Goal: Information Seeking & Learning: Learn about a topic

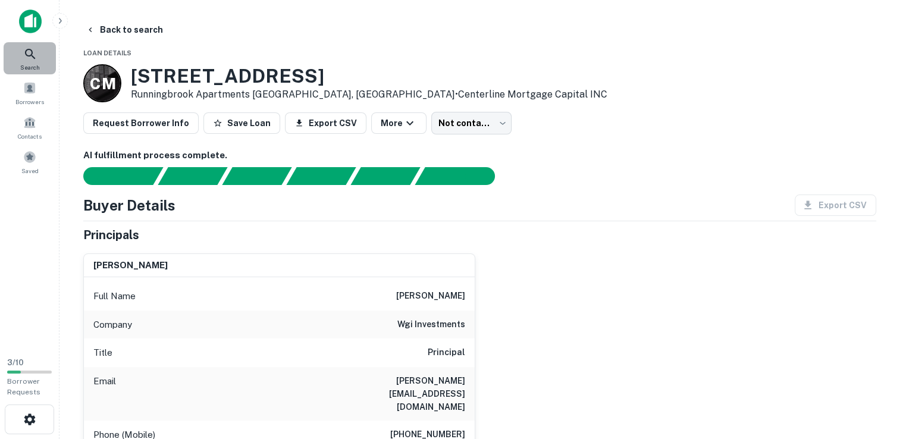
click at [35, 58] on icon at bounding box center [30, 54] width 14 height 14
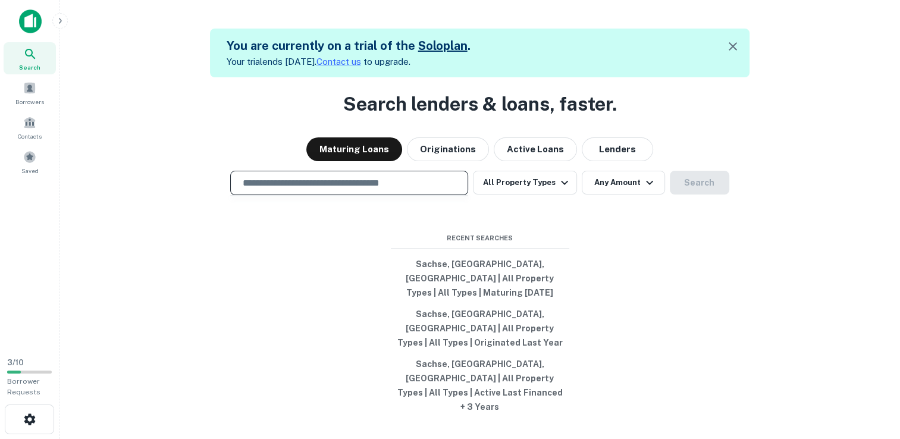
click at [336, 190] on input "text" at bounding box center [349, 183] width 227 height 14
type input "**********"
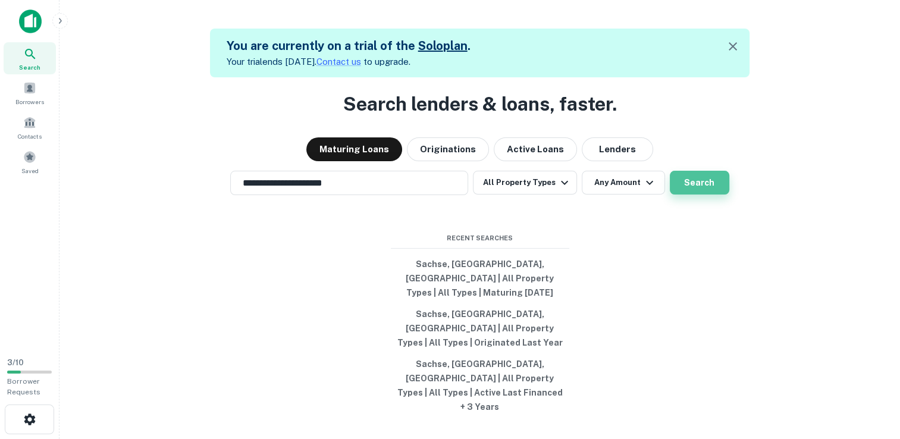
click at [695, 195] on button "Search" at bounding box center [699, 183] width 59 height 24
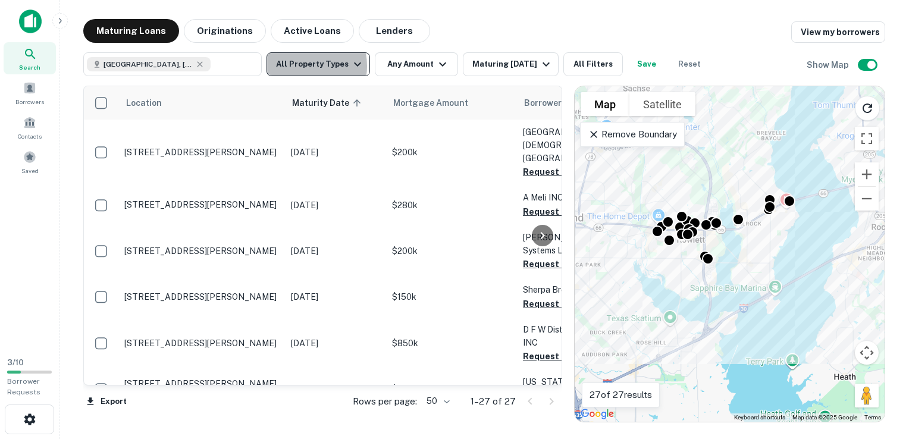
click at [295, 66] on button "All Property Types" at bounding box center [317, 64] width 103 height 24
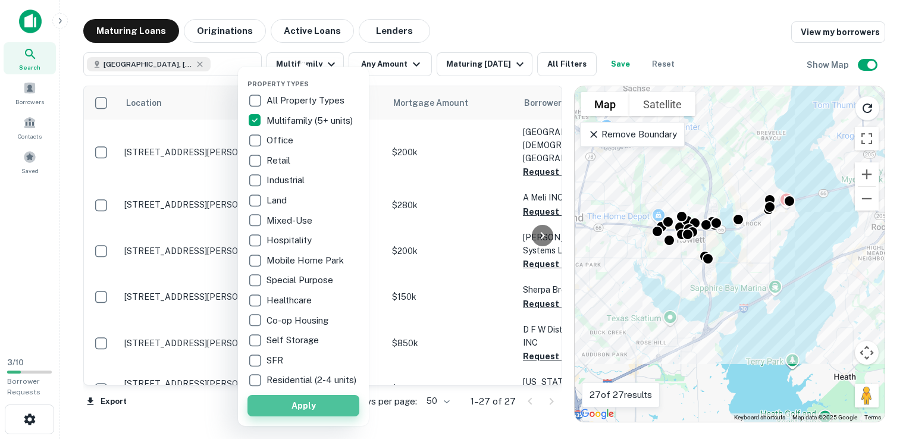
click at [312, 412] on button "Apply" at bounding box center [303, 405] width 112 height 21
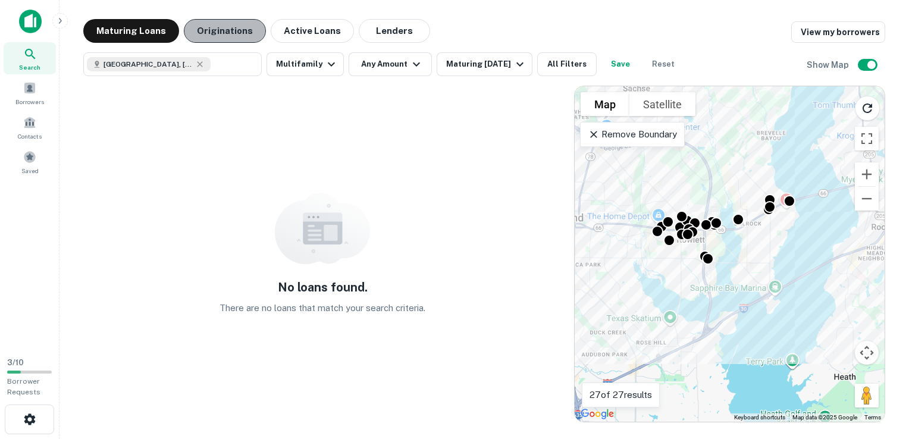
click at [233, 33] on button "Originations" at bounding box center [225, 31] width 82 height 24
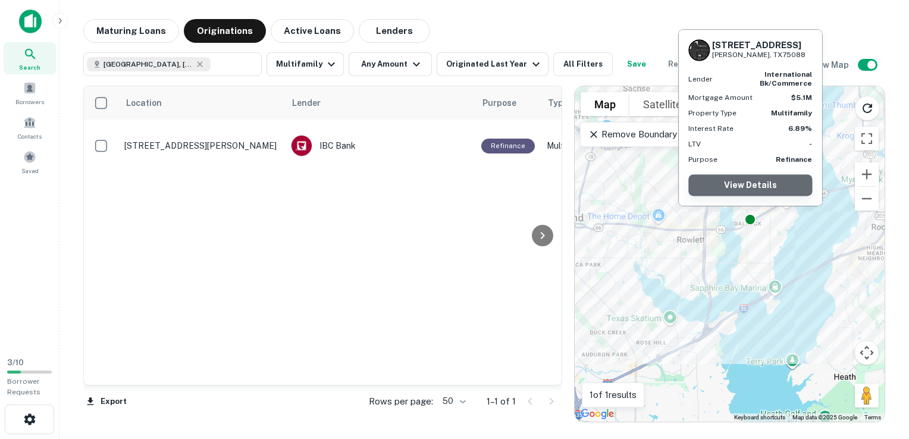
click at [759, 186] on link "View Details" at bounding box center [750, 184] width 124 height 21
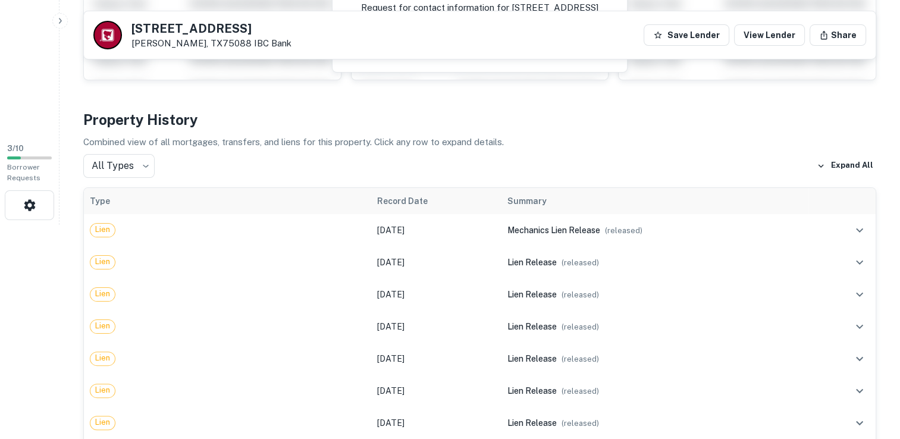
scroll to position [317, 0]
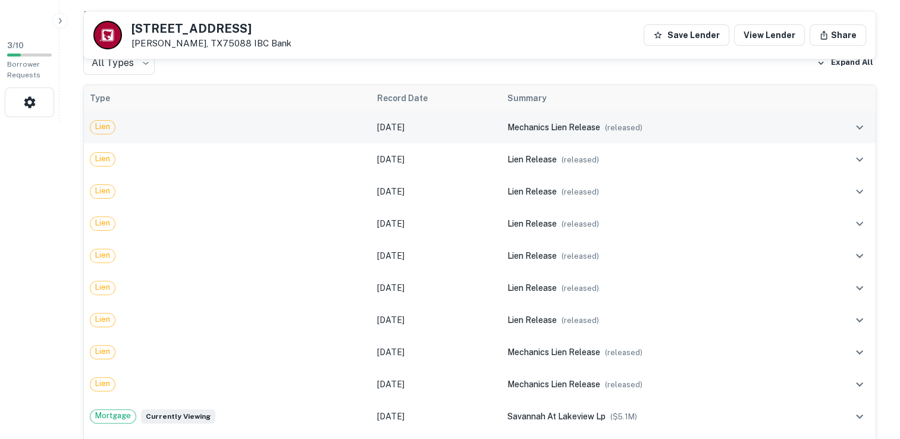
click at [692, 122] on div "mechanics lien release ( released )" at bounding box center [654, 127] width 295 height 13
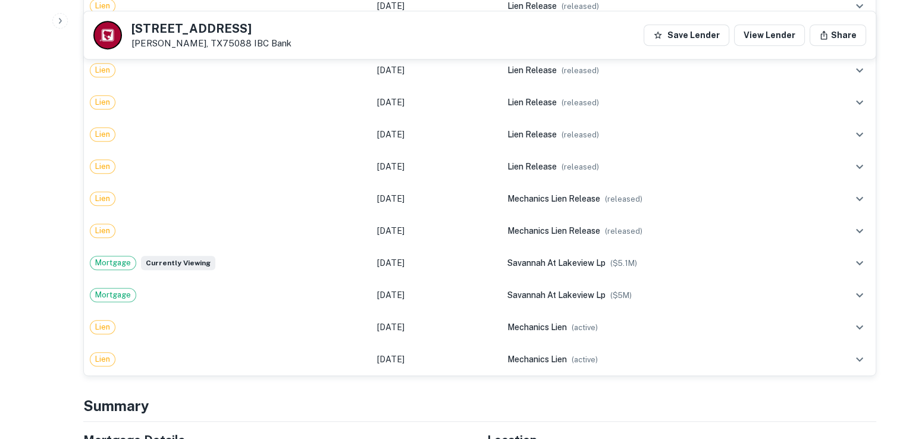
scroll to position [579, 0]
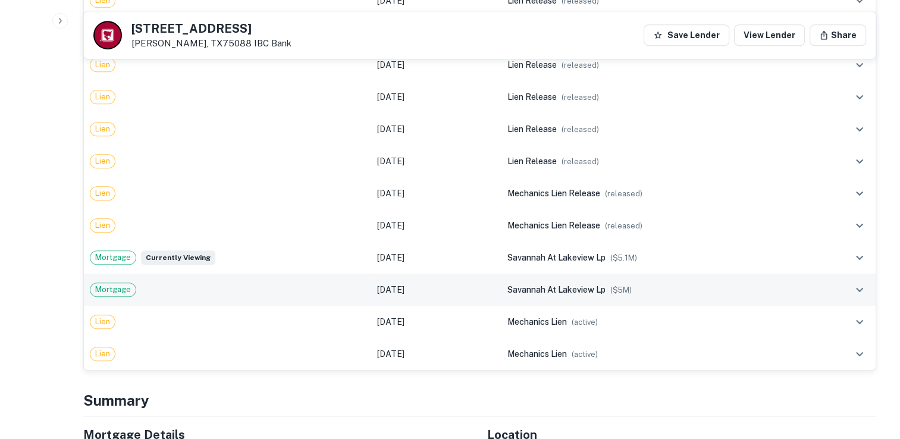
click at [524, 281] on td "savannah at lakeview lp ($ 5M )" at bounding box center [654, 290] width 307 height 32
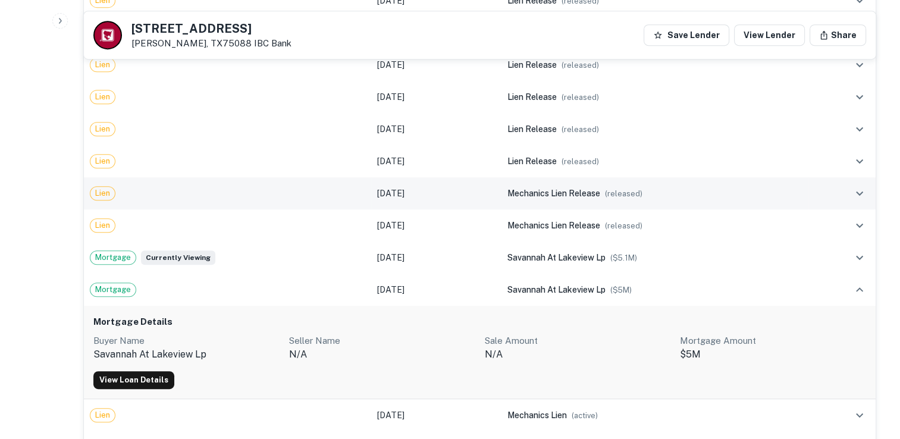
click at [550, 206] on td "mechanics lien release ( released )" at bounding box center [654, 193] width 307 height 32
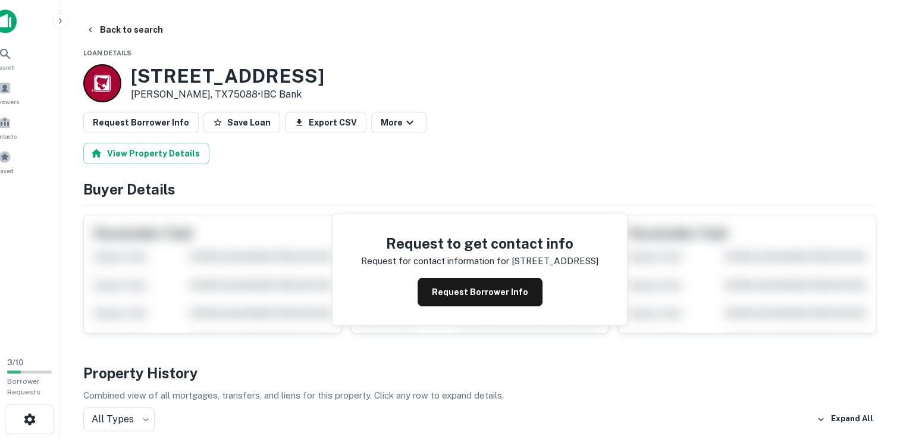
scroll to position [0, 40]
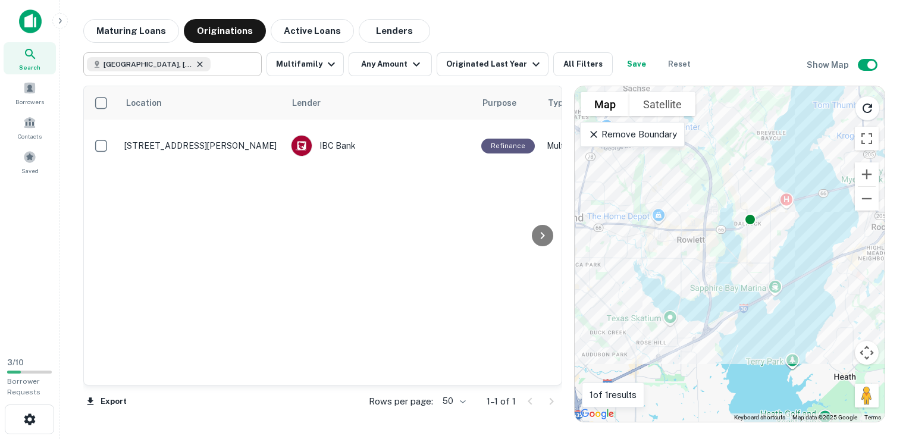
click at [197, 63] on icon at bounding box center [199, 63] width 5 height 5
type input "**********"
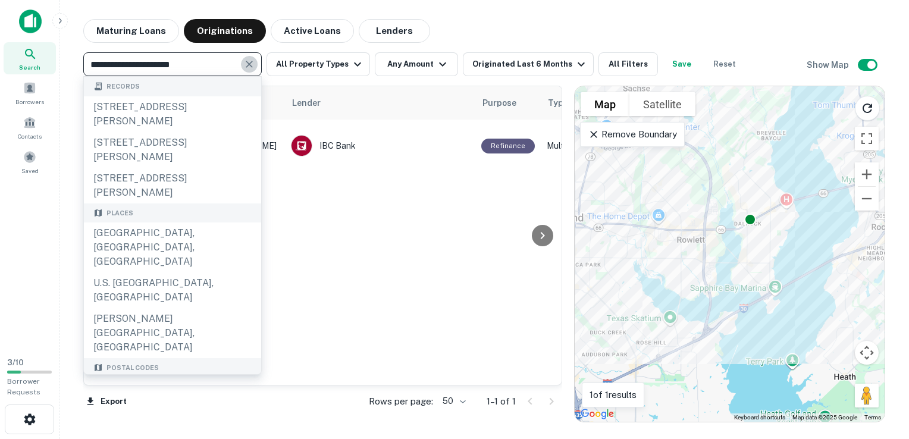
click at [251, 58] on icon "Clear" at bounding box center [249, 64] width 12 height 12
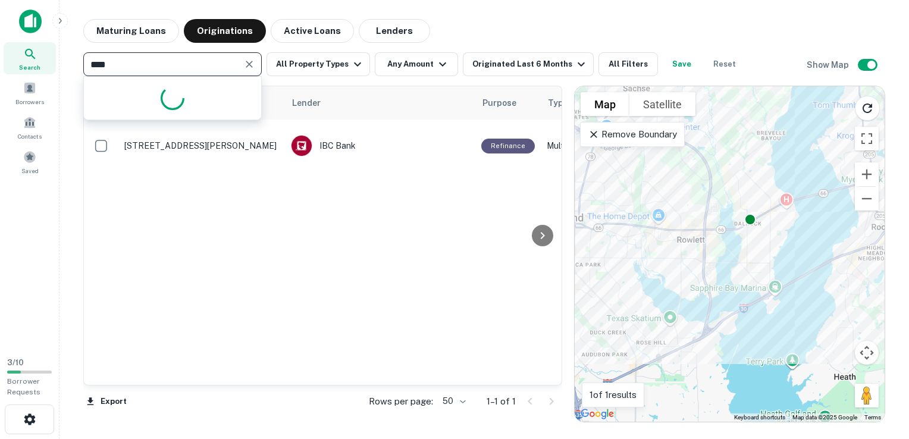
type input "*****"
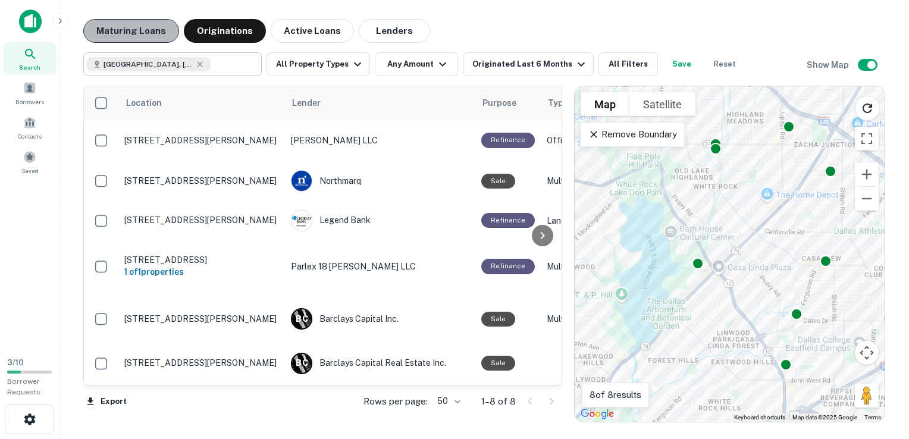
click at [149, 31] on button "Maturing Loans" at bounding box center [131, 31] width 96 height 24
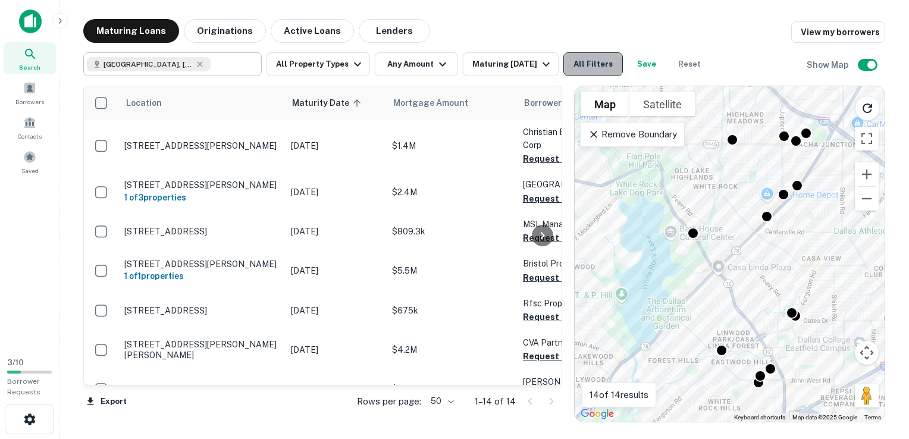
click at [591, 56] on button "All Filters" at bounding box center [592, 64] width 59 height 24
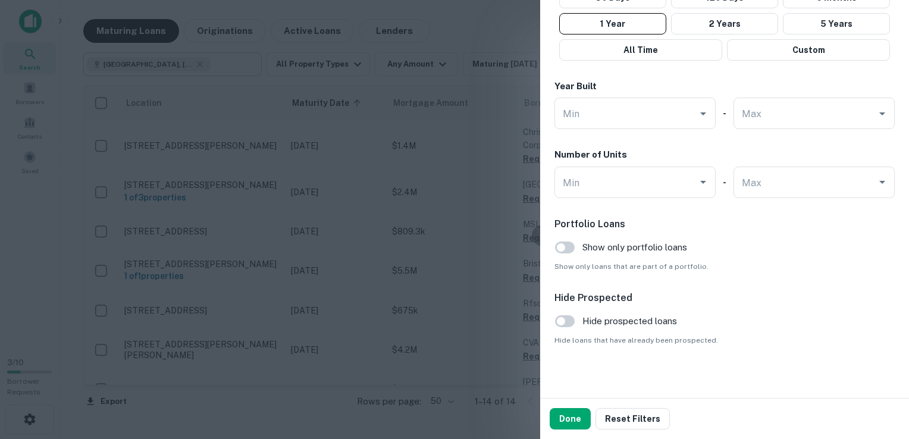
scroll to position [772, 0]
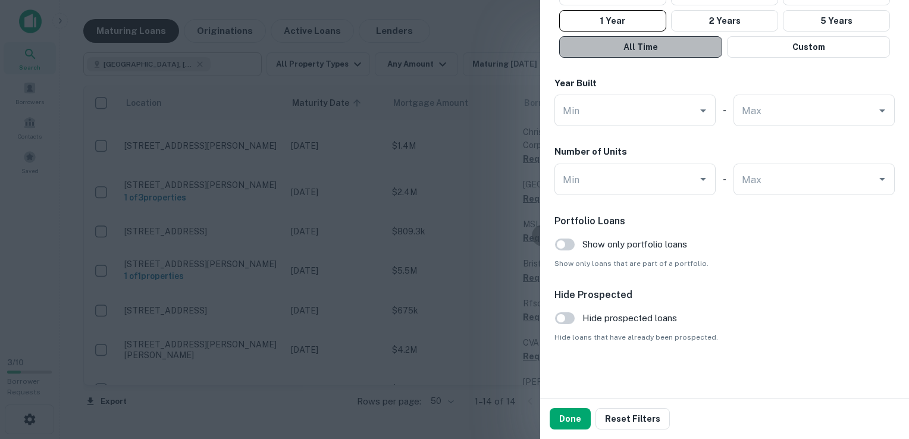
click at [676, 36] on button "All Time" at bounding box center [640, 46] width 163 height 21
click at [643, 49] on button "All Time" at bounding box center [640, 46] width 163 height 21
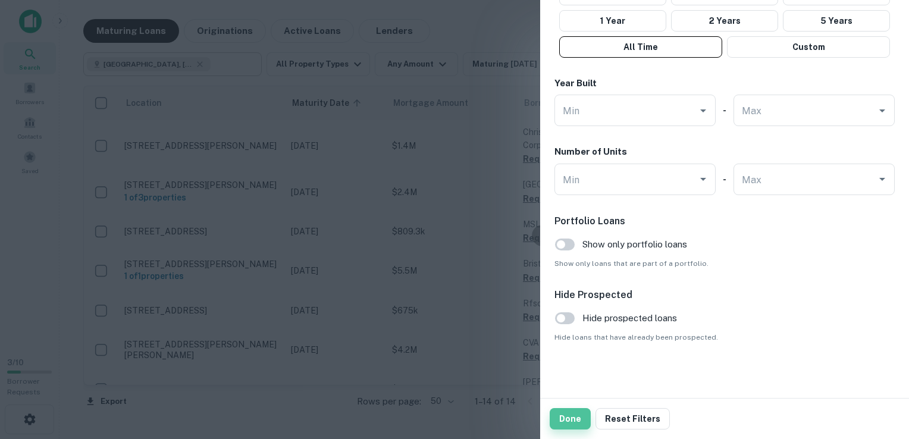
click at [565, 414] on button "Done" at bounding box center [570, 418] width 41 height 21
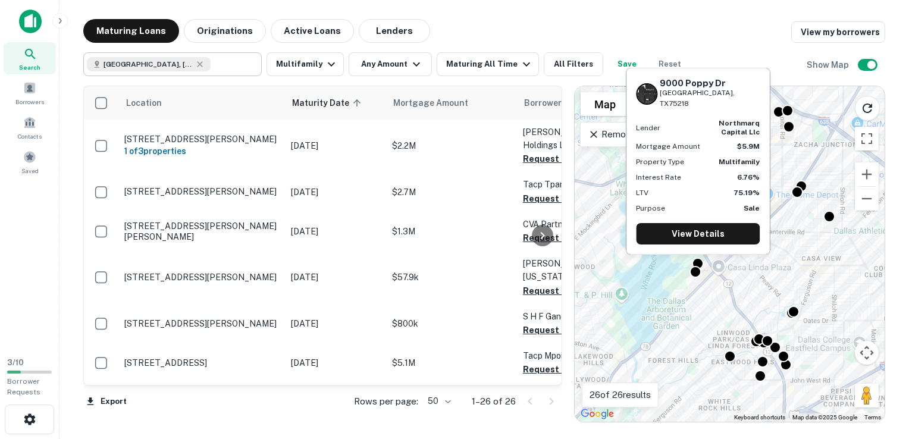
click at [698, 262] on div "9000 Poppy Dr Dallas, TX75218 Lender northmarq capital llc Mortgage Amount $5.9…" at bounding box center [698, 165] width 146 height 196
click at [714, 233] on link "View Details" at bounding box center [698, 233] width 124 height 21
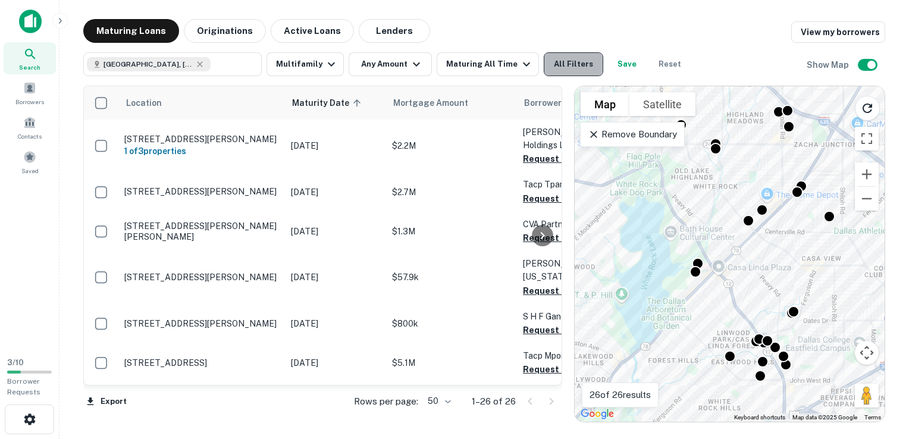
click at [575, 61] on button "All Filters" at bounding box center [573, 64] width 59 height 24
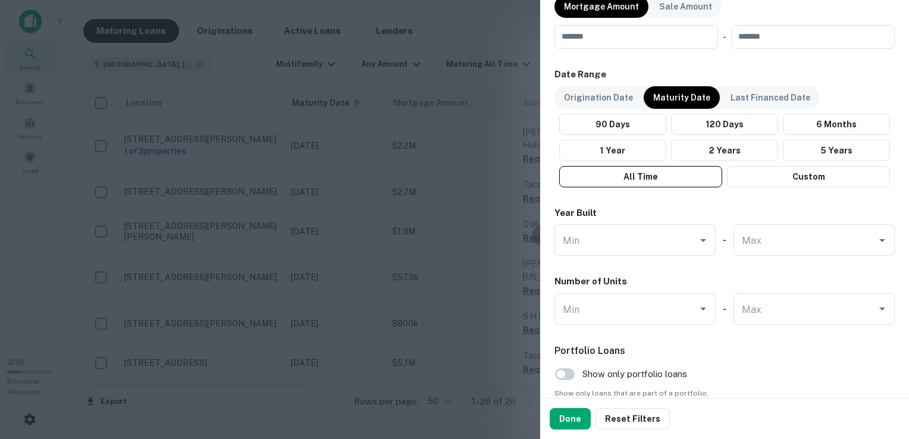
scroll to position [682, 0]
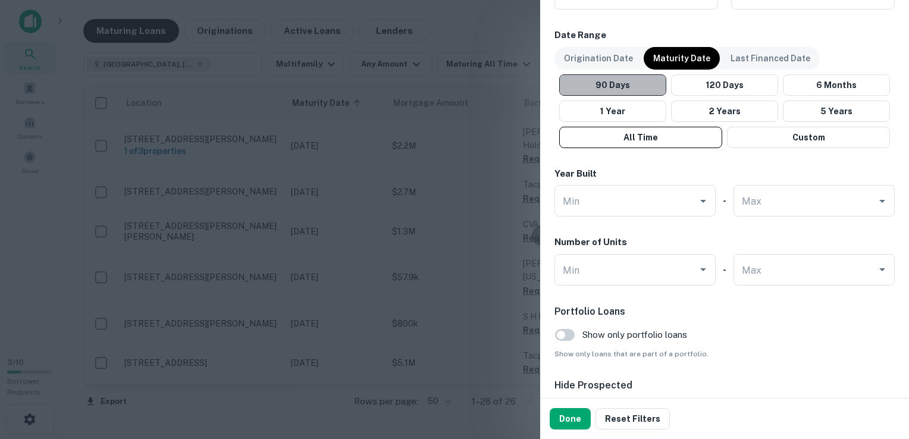
click at [625, 79] on button "90 Days" at bounding box center [612, 84] width 107 height 21
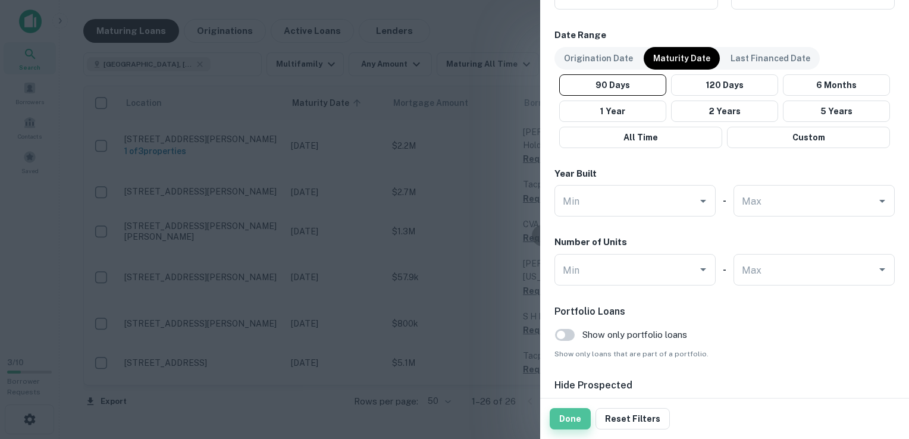
click at [578, 419] on button "Done" at bounding box center [570, 418] width 41 height 21
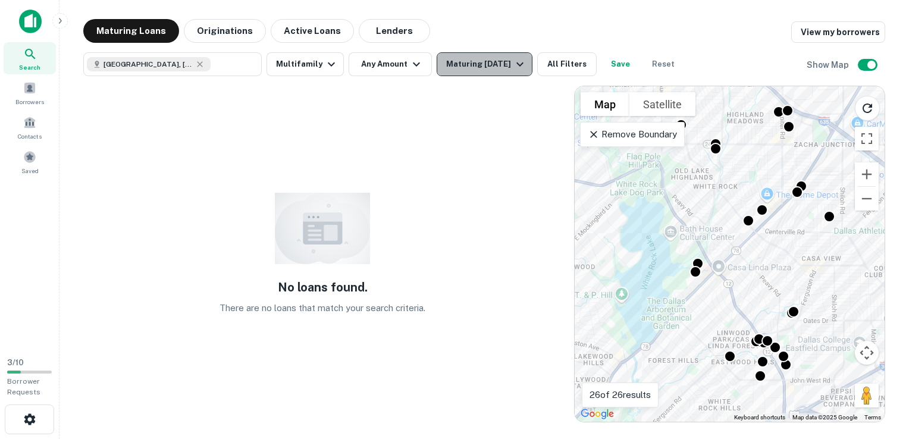
click at [503, 69] on div "Maturing [DATE]" at bounding box center [486, 64] width 81 height 14
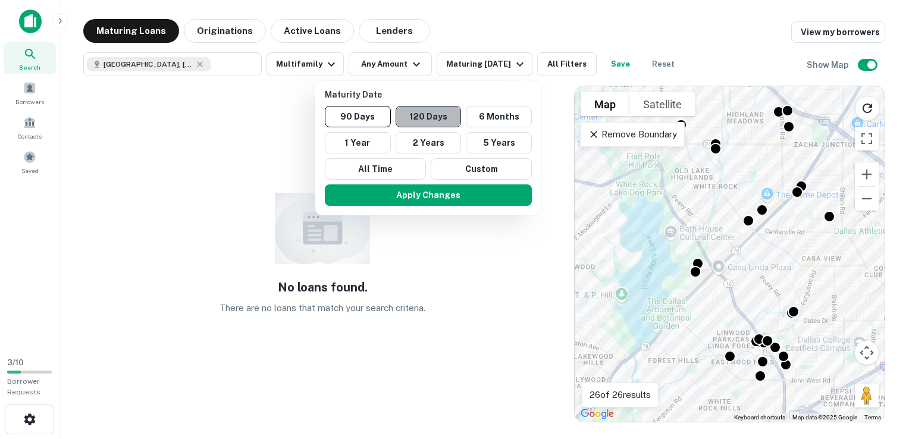
click at [414, 116] on button "120 Days" at bounding box center [429, 116] width 66 height 21
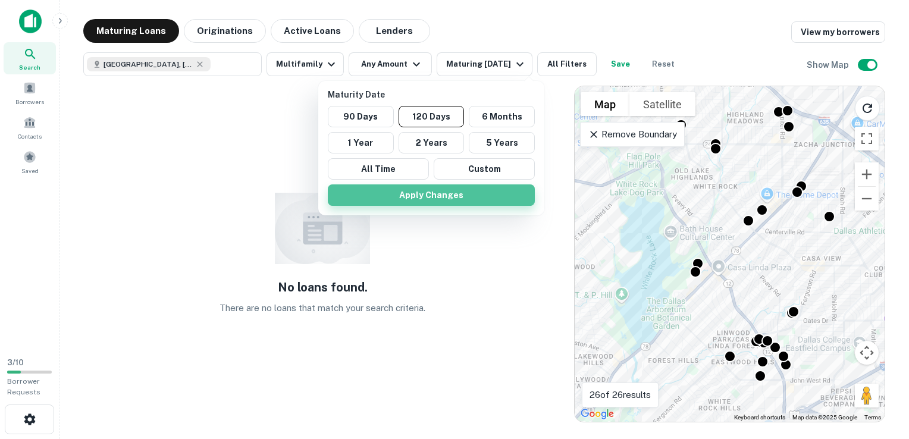
click at [415, 195] on button "Apply Changes" at bounding box center [431, 194] width 207 height 21
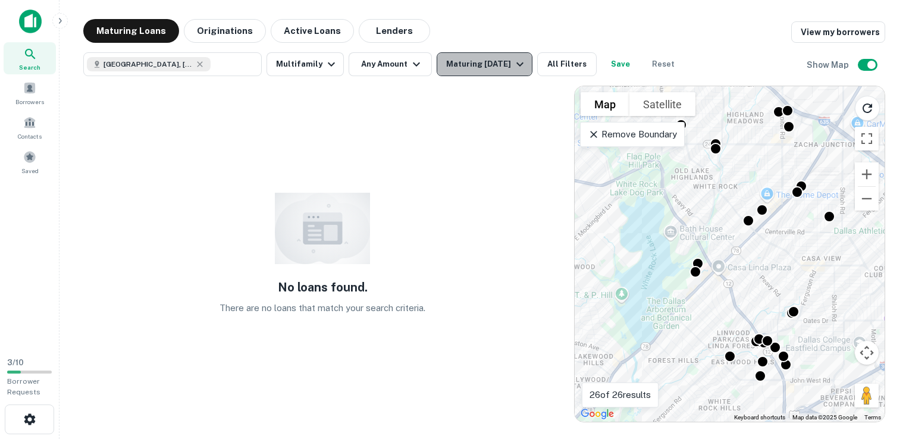
click at [527, 63] on icon "button" at bounding box center [520, 64] width 14 height 14
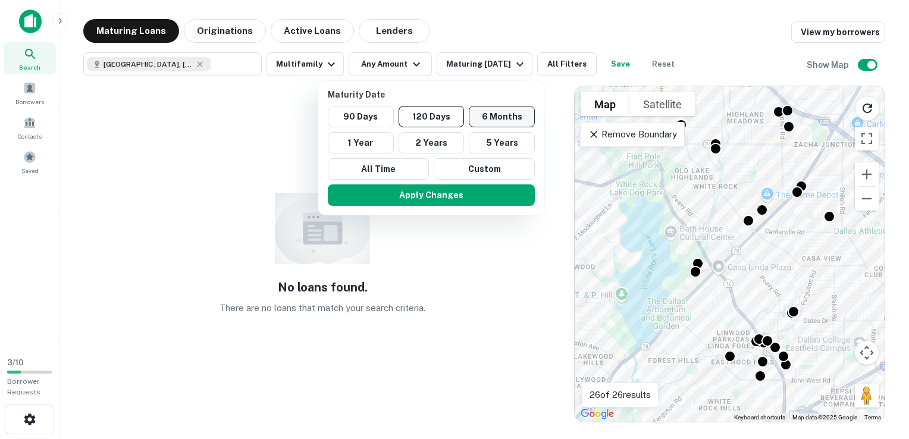
click at [485, 117] on button "6 Months" at bounding box center [502, 116] width 66 height 21
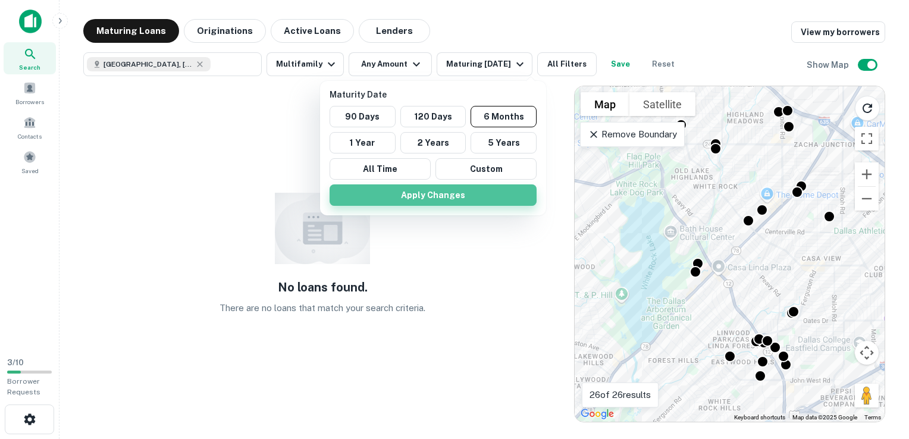
click at [484, 197] on button "Apply Changes" at bounding box center [433, 194] width 207 height 21
